Goal: Navigation & Orientation: Find specific page/section

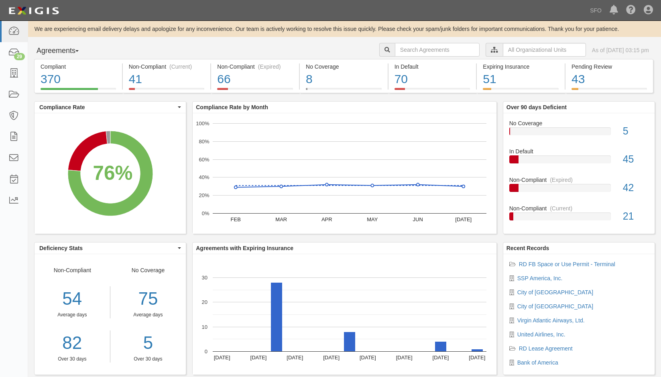
drag, startPoint x: 56, startPoint y: 49, endPoint x: 52, endPoint y: 62, distance: 13.7
click at [56, 48] on button "Agreements" at bounding box center [64, 51] width 60 height 16
click at [51, 72] on ul "Parties Agreements Coverages" at bounding box center [66, 78] width 64 height 36
click at [50, 66] on div "Compliant" at bounding box center [78, 67] width 75 height 8
click at [68, 53] on button "Agreements" at bounding box center [64, 51] width 60 height 16
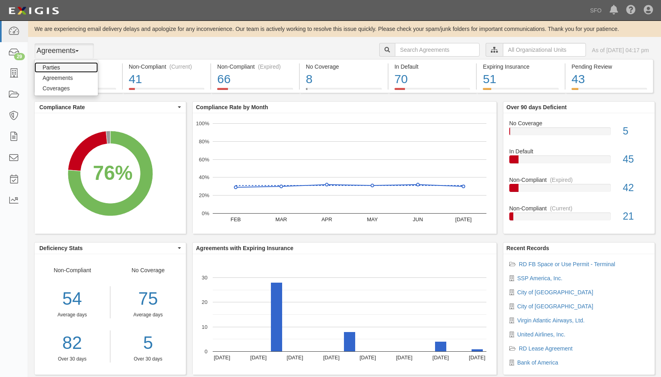
click at [67, 69] on link "Parties" at bounding box center [66, 67] width 63 height 10
